Goal: Use online tool/utility: Utilize a website feature to perform a specific function

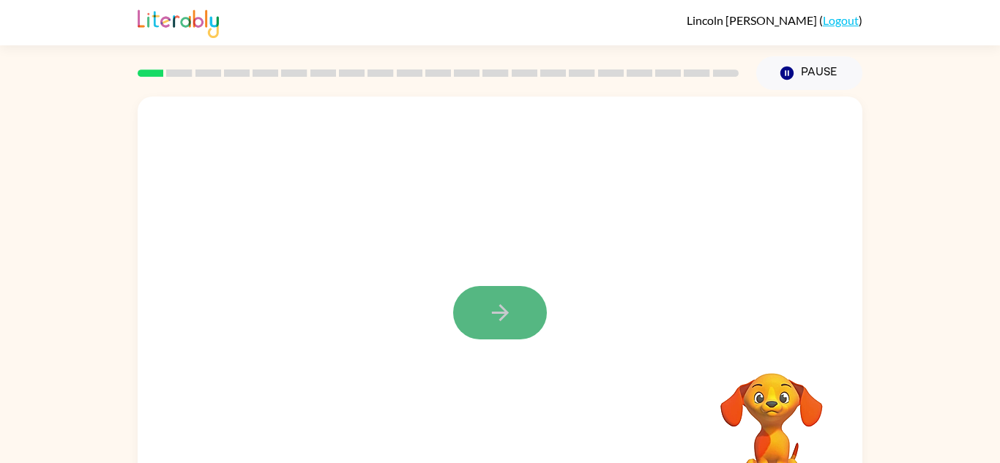
click at [518, 317] on button "button" at bounding box center [500, 312] width 94 height 53
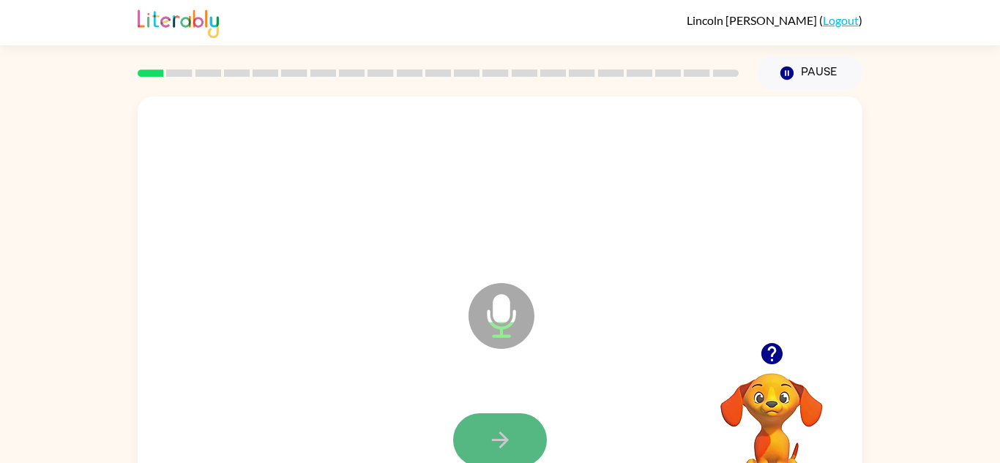
click at [511, 435] on icon "button" at bounding box center [501, 441] width 26 height 26
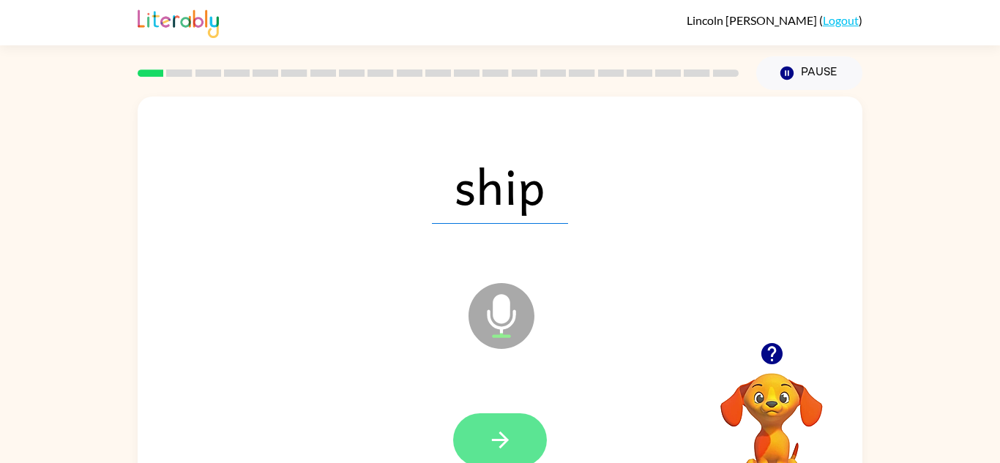
click at [520, 429] on button "button" at bounding box center [500, 440] width 94 height 53
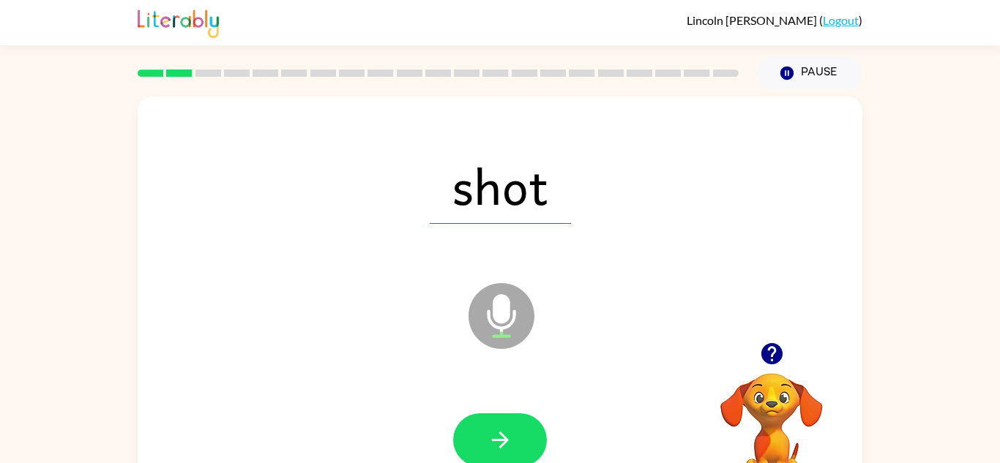
click at [753, 212] on div "shot" at bounding box center [500, 186] width 696 height 120
click at [499, 428] on icon "button" at bounding box center [501, 441] width 26 height 26
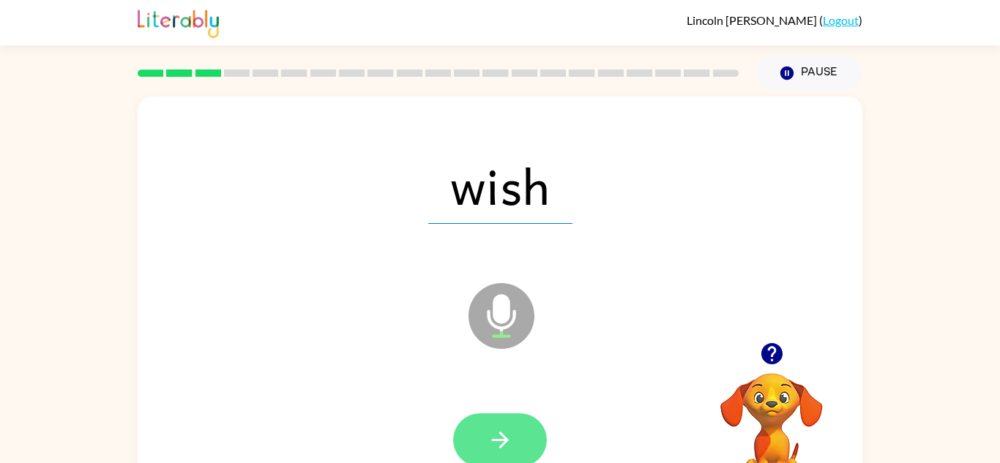
click at [496, 443] on icon "button" at bounding box center [501, 441] width 26 height 26
click at [521, 440] on button "button" at bounding box center [500, 440] width 94 height 53
click at [496, 437] on icon "button" at bounding box center [501, 441] width 26 height 26
click at [504, 434] on icon "button" at bounding box center [501, 441] width 26 height 26
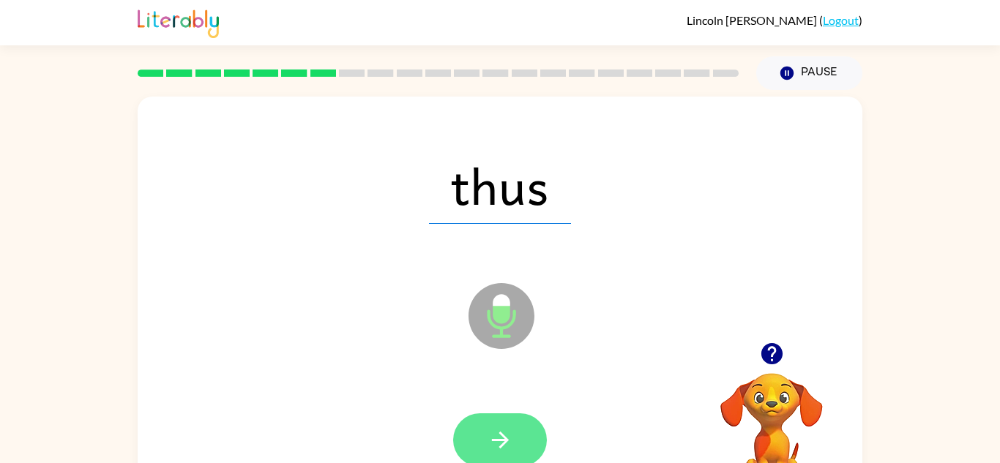
click at [485, 454] on button "button" at bounding box center [500, 440] width 94 height 53
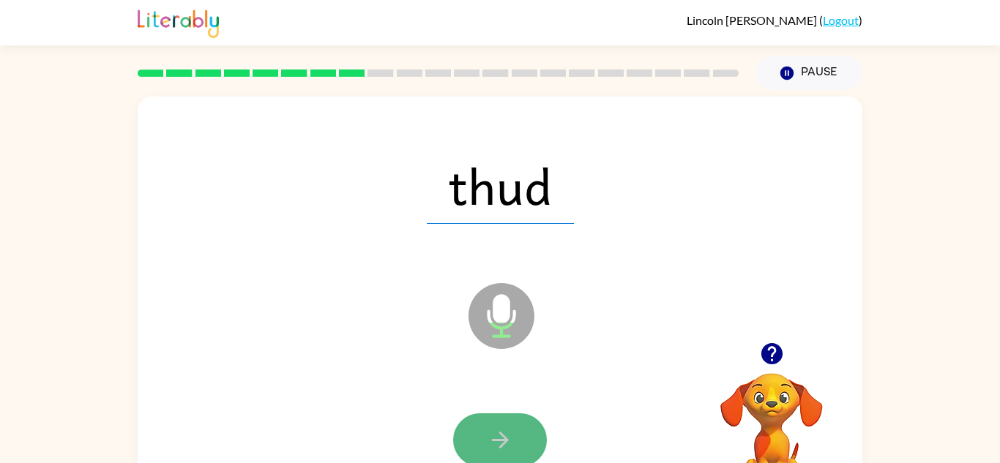
click at [508, 437] on icon "button" at bounding box center [501, 441] width 26 height 26
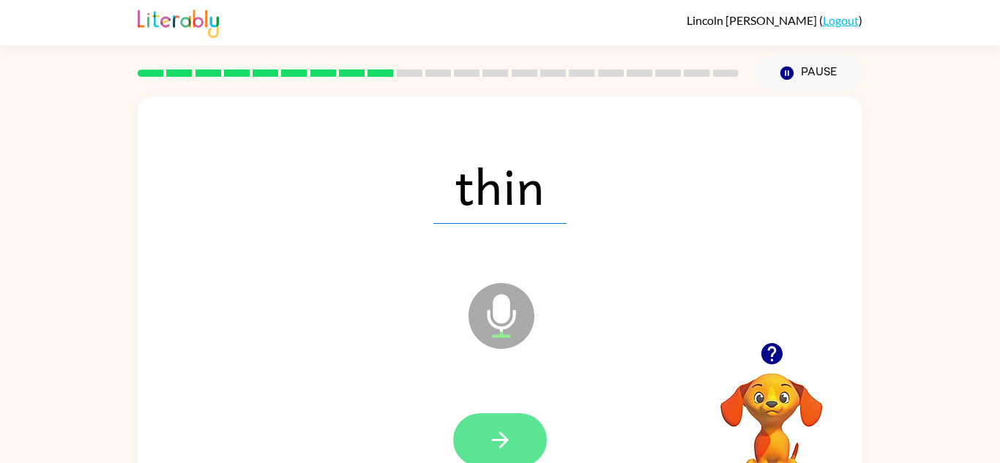
click at [523, 428] on button "button" at bounding box center [500, 440] width 94 height 53
click at [485, 428] on button "button" at bounding box center [500, 440] width 94 height 53
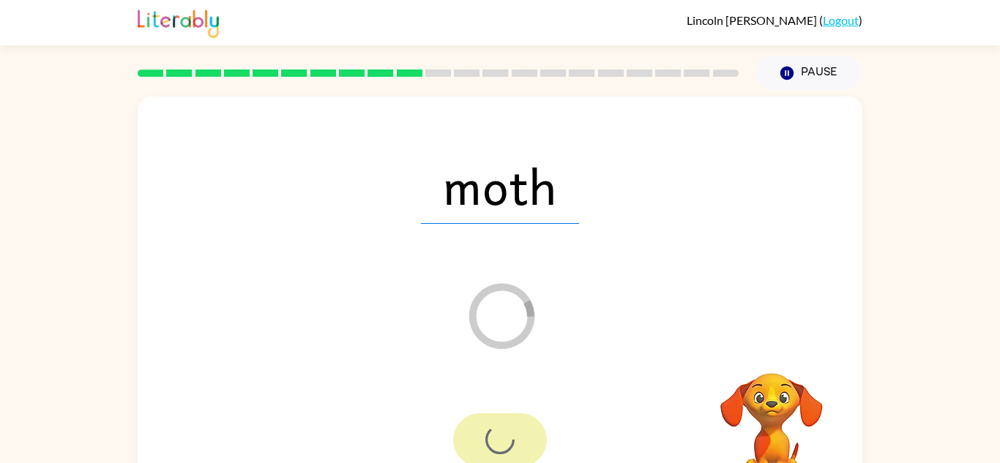
click at [485, 428] on div at bounding box center [500, 440] width 94 height 53
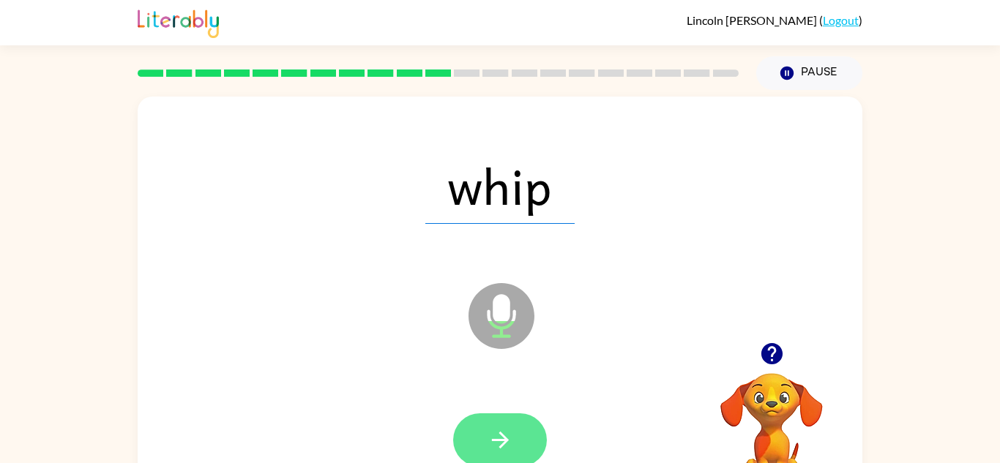
click at [522, 430] on button "button" at bounding box center [500, 440] width 94 height 53
click at [507, 444] on icon "button" at bounding box center [501, 441] width 26 height 26
click at [497, 446] on icon "button" at bounding box center [501, 441] width 26 height 26
click at [532, 449] on button "button" at bounding box center [500, 440] width 94 height 53
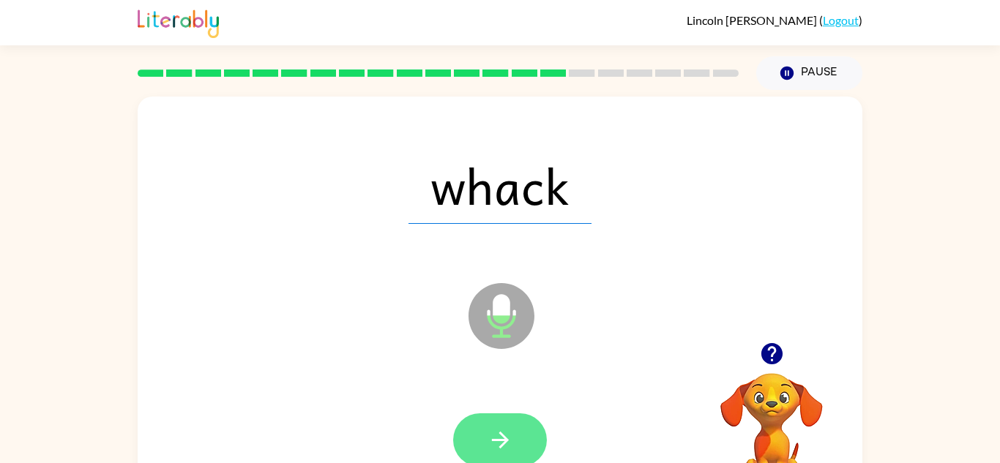
click at [500, 433] on icon "button" at bounding box center [499, 440] width 17 height 17
click at [488, 417] on button "button" at bounding box center [500, 440] width 94 height 53
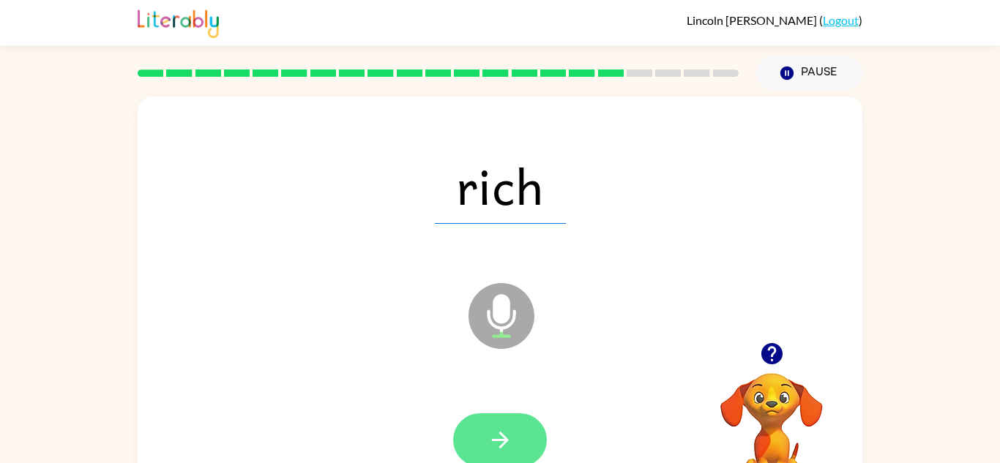
click at [491, 446] on icon "button" at bounding box center [501, 441] width 26 height 26
click at [518, 439] on button "button" at bounding box center [500, 440] width 94 height 53
click at [521, 431] on button "button" at bounding box center [500, 440] width 94 height 53
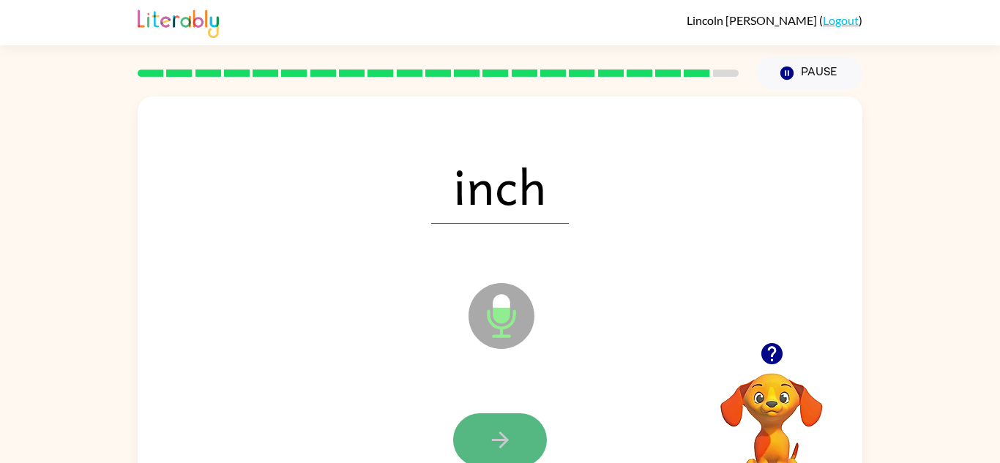
click at [503, 425] on button "button" at bounding box center [500, 440] width 94 height 53
